Goal: Task Accomplishment & Management: Manage account settings

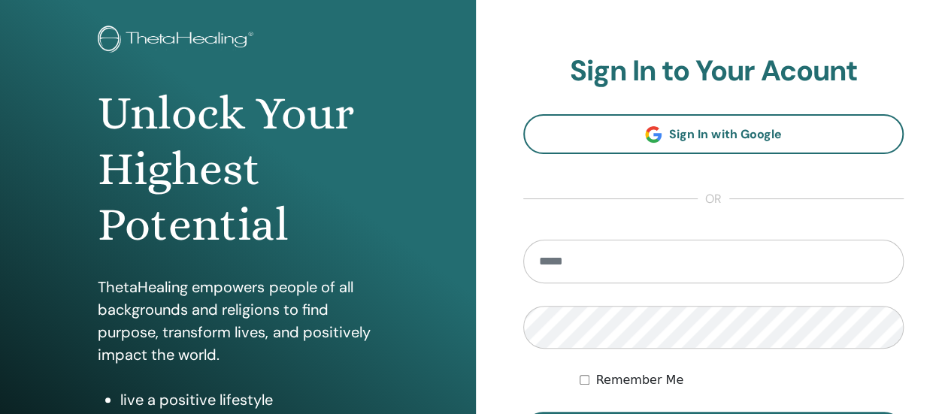
scroll to position [134, 0]
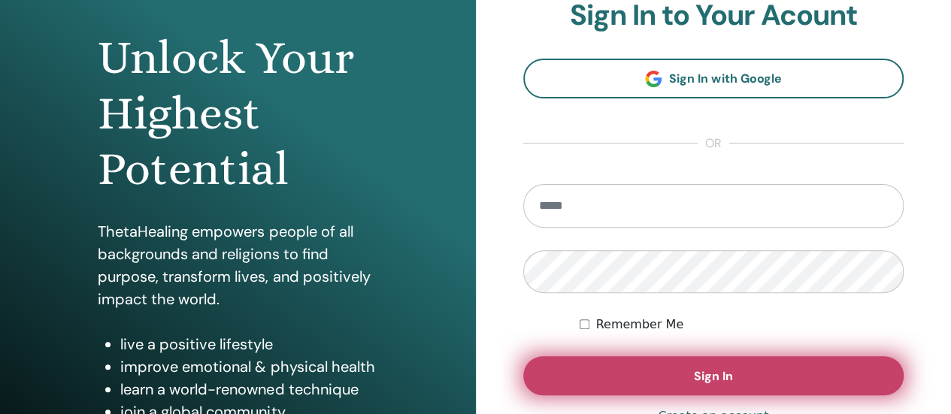
type input "**********"
click at [631, 380] on button "Sign In" at bounding box center [713, 375] width 381 height 39
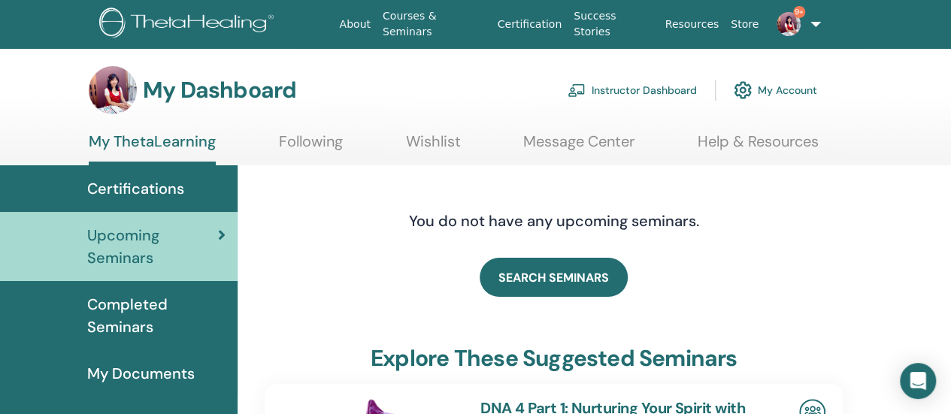
click at [676, 83] on link "Instructor Dashboard" at bounding box center [631, 90] width 129 height 33
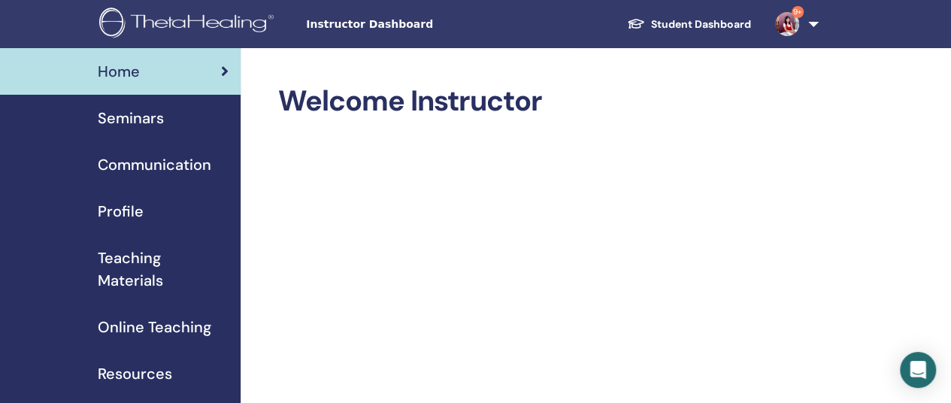
click at [146, 118] on span "Seminars" at bounding box center [131, 118] width 66 height 23
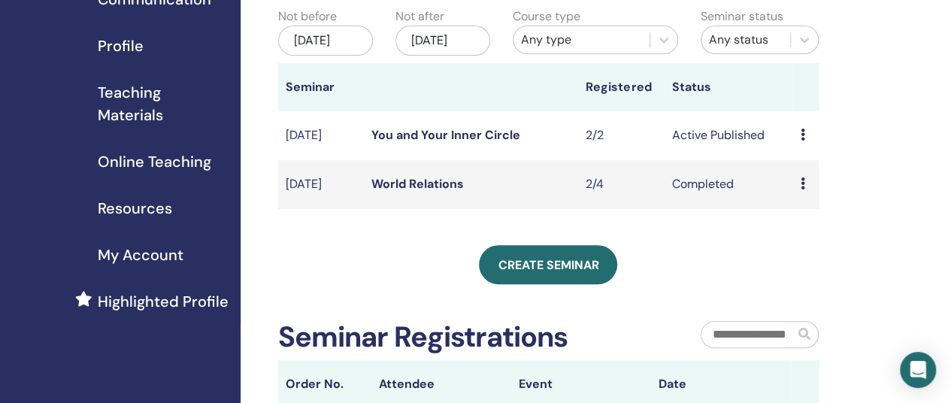
scroll to position [165, 0]
click at [438, 144] on link "You and Your Inner Circle" at bounding box center [445, 136] width 149 height 16
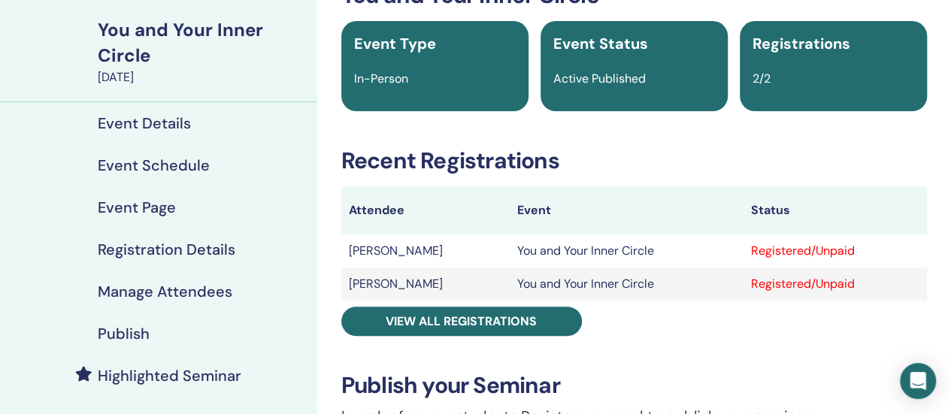
scroll to position [105, 0]
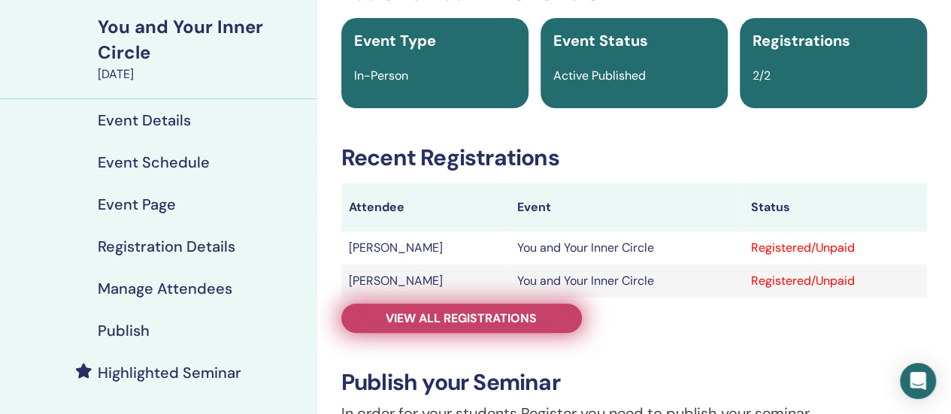
click at [537, 311] on span "View all registrations" at bounding box center [461, 318] width 151 height 16
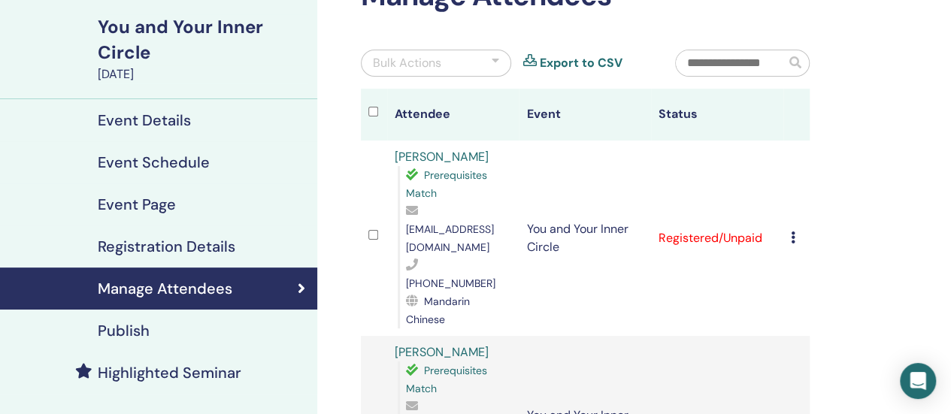
click at [789, 208] on td "Cancel Registration Do not auto-certify Mark as Paid Mark as Unpaid Mark as Abs…" at bounding box center [796, 238] width 26 height 195
click at [706, 214] on td "Registered/Unpaid" at bounding box center [717, 238] width 132 height 195
click at [792, 231] on icon at bounding box center [793, 237] width 5 height 12
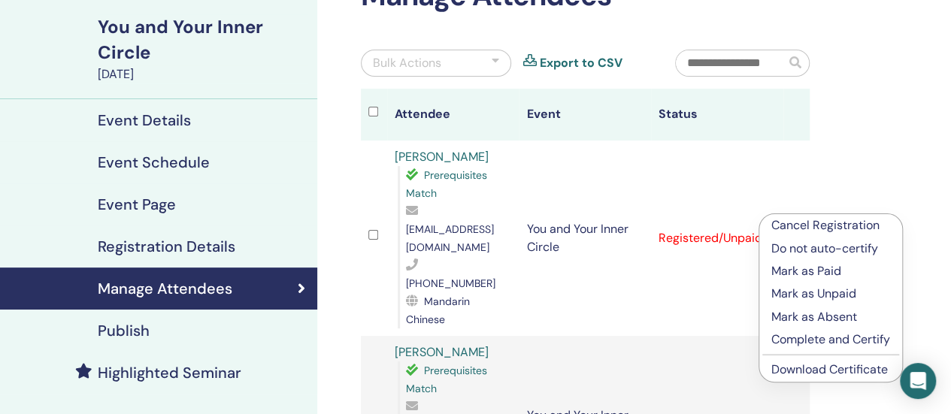
click at [821, 369] on link "Download Certificate" at bounding box center [829, 369] width 116 height 16
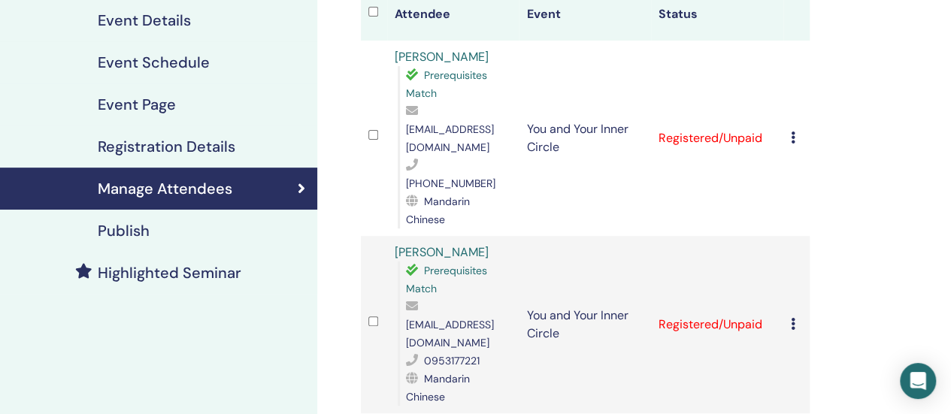
scroll to position [207, 0]
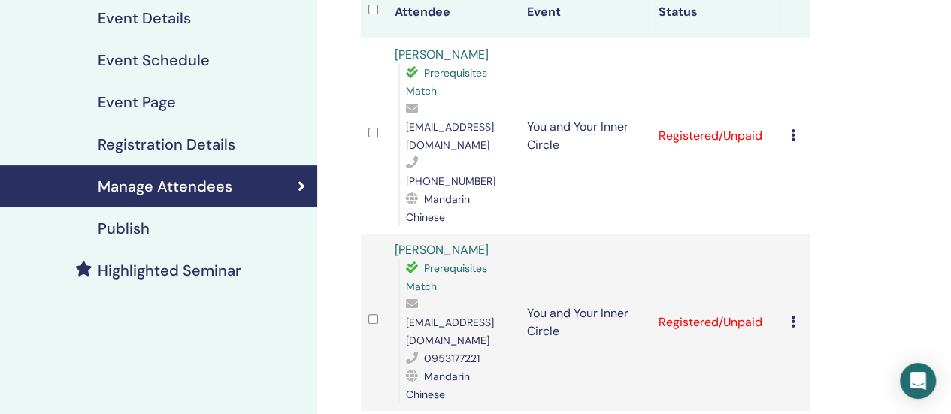
click at [791, 316] on icon at bounding box center [793, 322] width 5 height 12
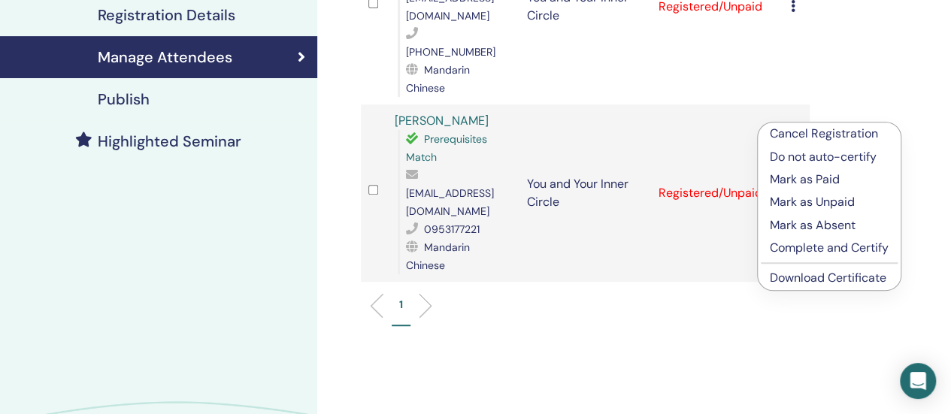
scroll to position [337, 0]
click at [797, 276] on link "Download Certificate" at bounding box center [828, 277] width 116 height 16
